Goal: Find specific page/section: Find specific page/section

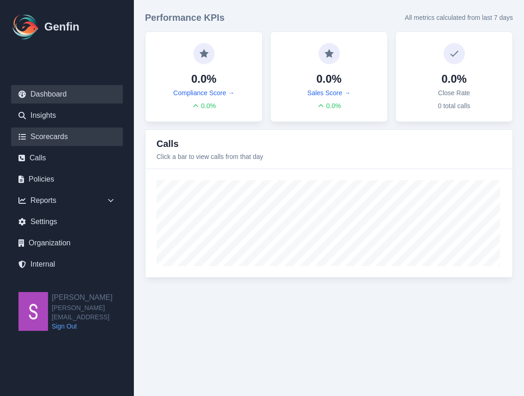
click at [62, 134] on link "Scorecards" at bounding box center [67, 136] width 112 height 18
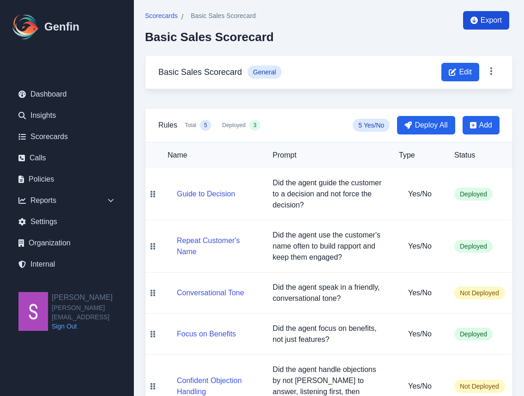
click at [493, 21] on span "Export" at bounding box center [491, 20] width 21 height 11
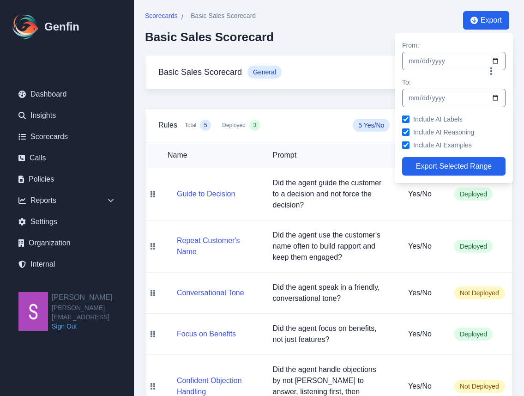
click at [304, 38] on div "Scorecards / Basic Sales Scorecard Basic Sales Scorecard Export From: 2025-08-0…" at bounding box center [329, 33] width 368 height 44
click at [291, 95] on div "Scorecards / Basic Sales Scorecard Basic Sales Scorecard Export From: 2025-08-0…" at bounding box center [329, 217] width 390 height 434
click at [161, 23] on div "Scorecards / Basic Sales Scorecard Basic Sales Scorecard" at bounding box center [209, 27] width 129 height 33
click at [161, 12] on span "Scorecards" at bounding box center [161, 15] width 33 height 9
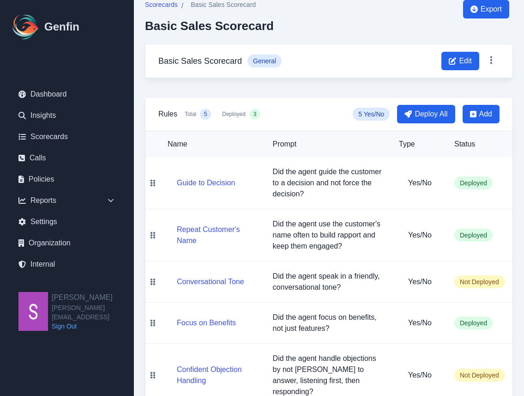
scroll to position [17, 0]
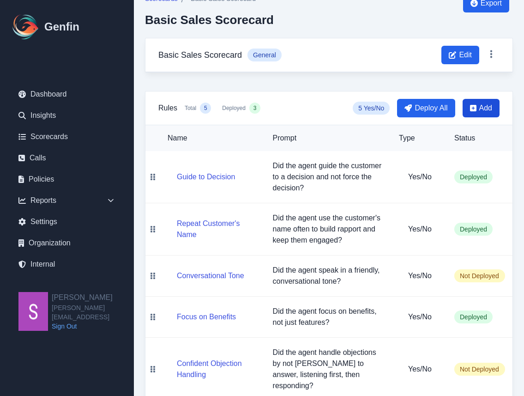
click at [477, 109] on span "Add" at bounding box center [481, 108] width 37 height 18
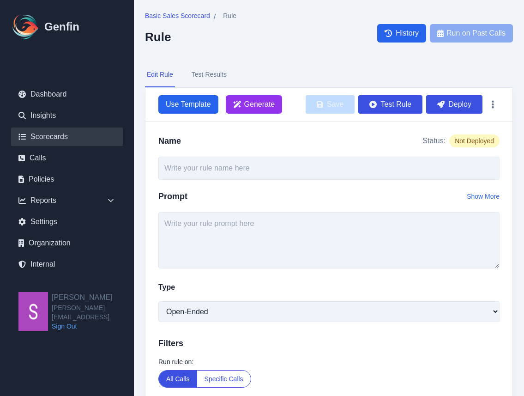
click at [69, 139] on link "Scorecards" at bounding box center [67, 136] width 112 height 18
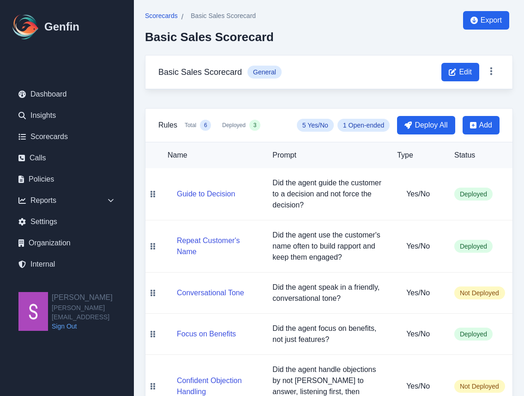
click at [167, 17] on span "Scorecards" at bounding box center [161, 15] width 33 height 9
click at [53, 129] on link "Scorecards" at bounding box center [67, 136] width 112 height 18
